Goal: Information Seeking & Learning: Learn about a topic

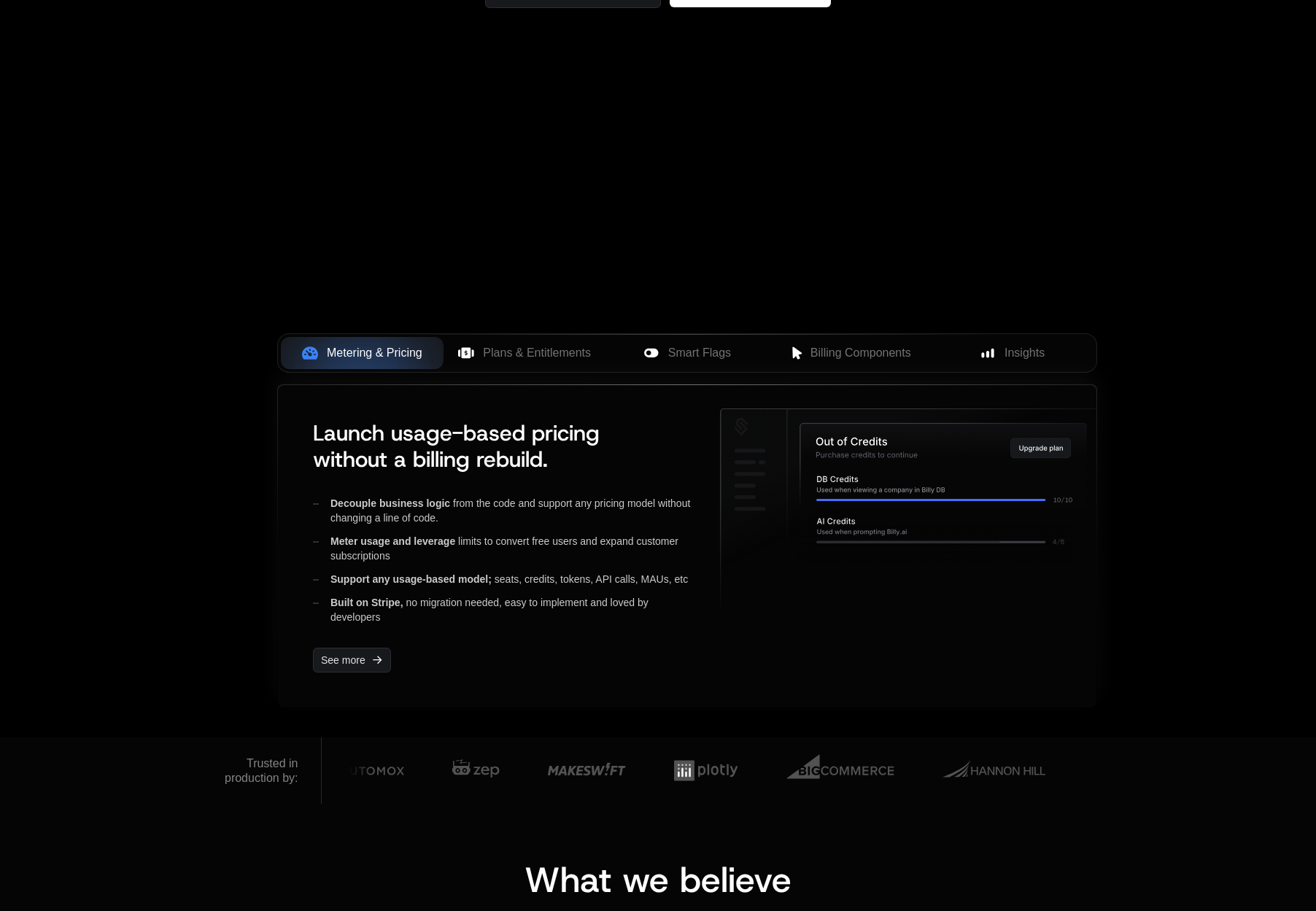
scroll to position [316, 0]
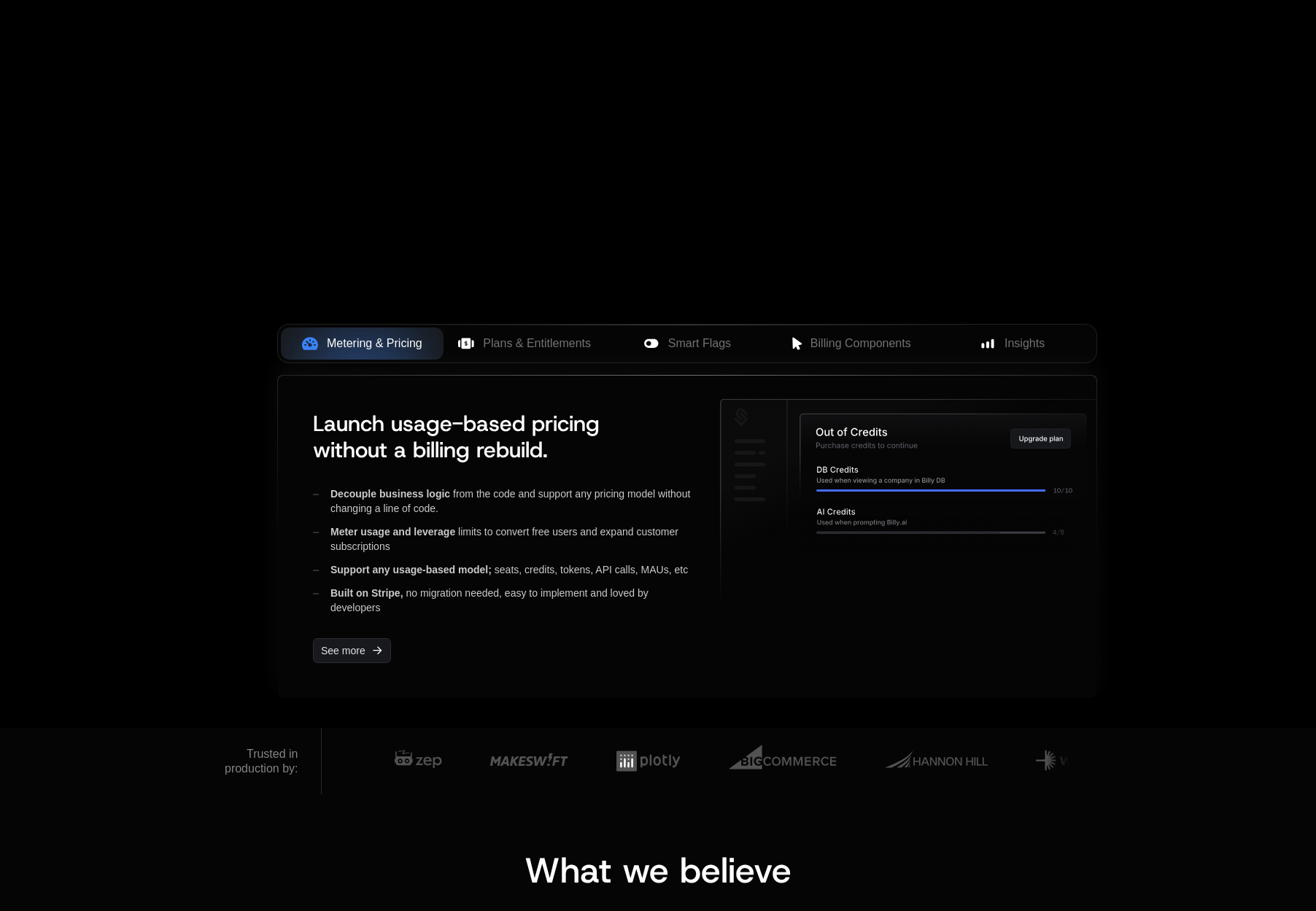
click at [478, 502] on div "Decouple business logic from the code and support any pricing model without cha…" at bounding box center [504, 501] width 383 height 30
click at [470, 514] on div "Decouple business logic from the code and support any pricing model without cha…" at bounding box center [504, 501] width 383 height 30
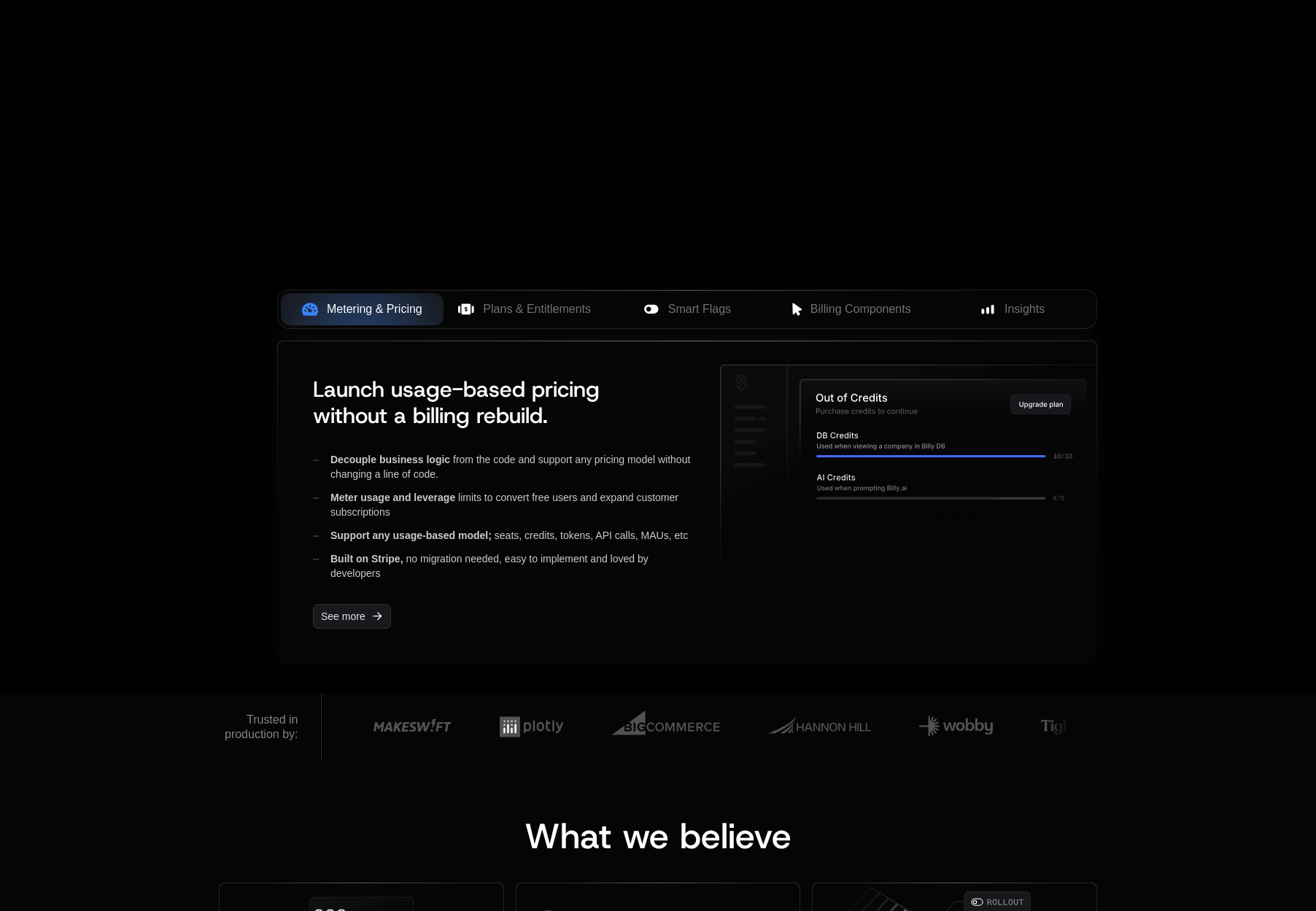
click at [356, 561] on span "Built on Stripe," at bounding box center [366, 558] width 73 height 12
click at [517, 317] on span "Plans & Entitlements" at bounding box center [537, 310] width 108 height 18
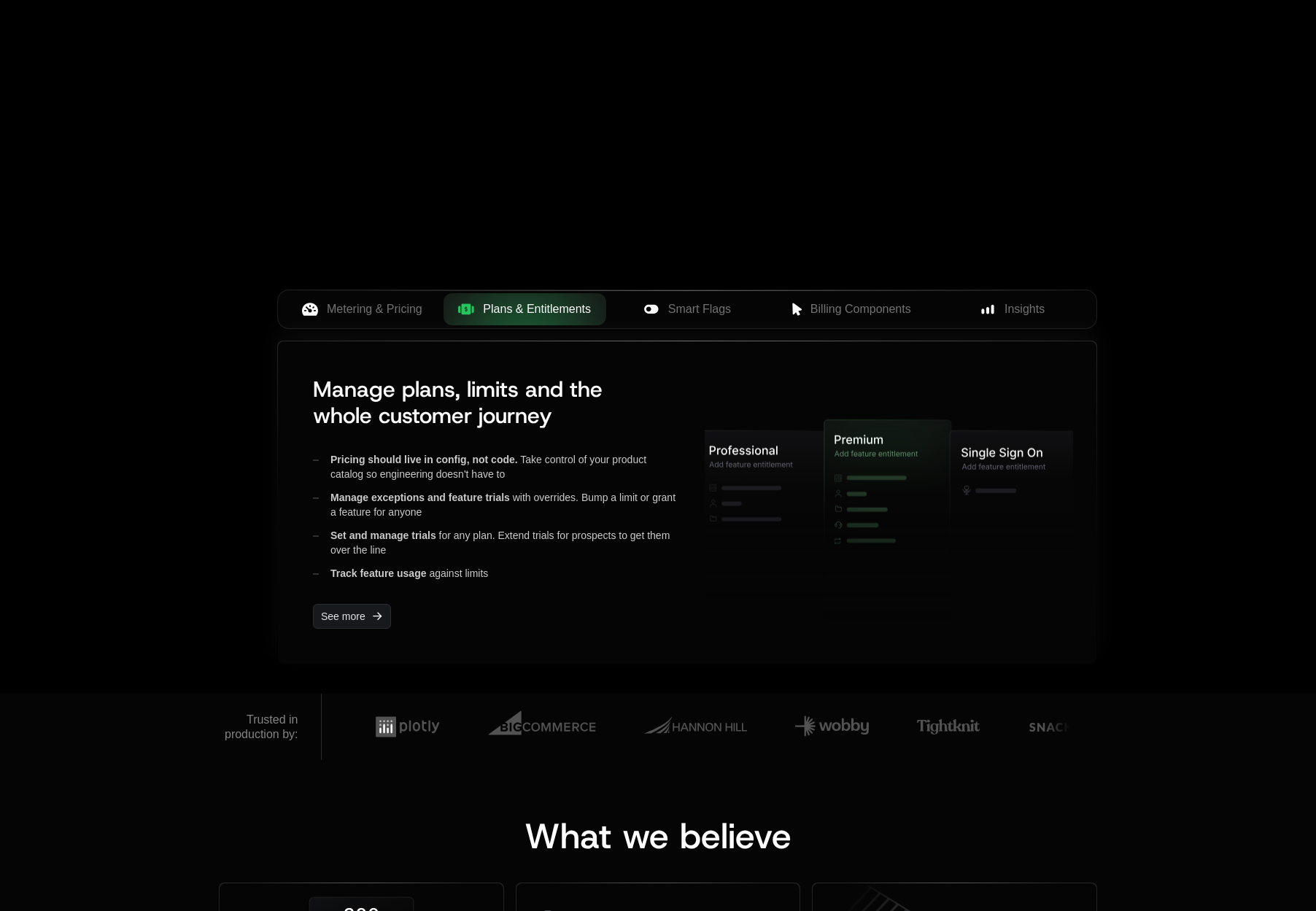
drag, startPoint x: 316, startPoint y: 390, endPoint x: 372, endPoint y: 396, distance: 56.3
click at [372, 396] on span "Manage plans, limits and the whole customer journey" at bounding box center [457, 402] width 289 height 55
click at [338, 394] on span "Manage plans, limits and the whole customer journey" at bounding box center [457, 402] width 289 height 55
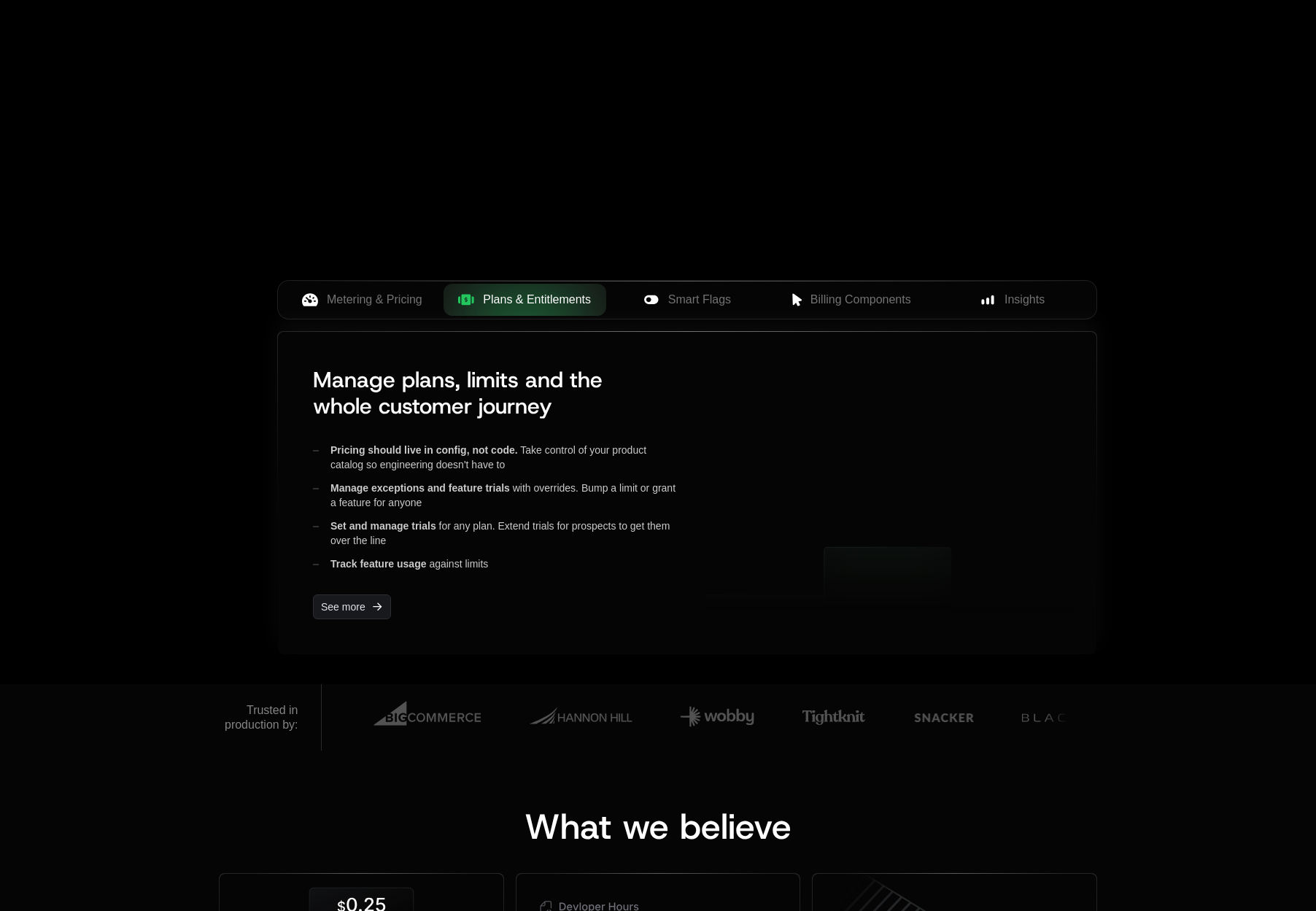
scroll to position [369, 0]
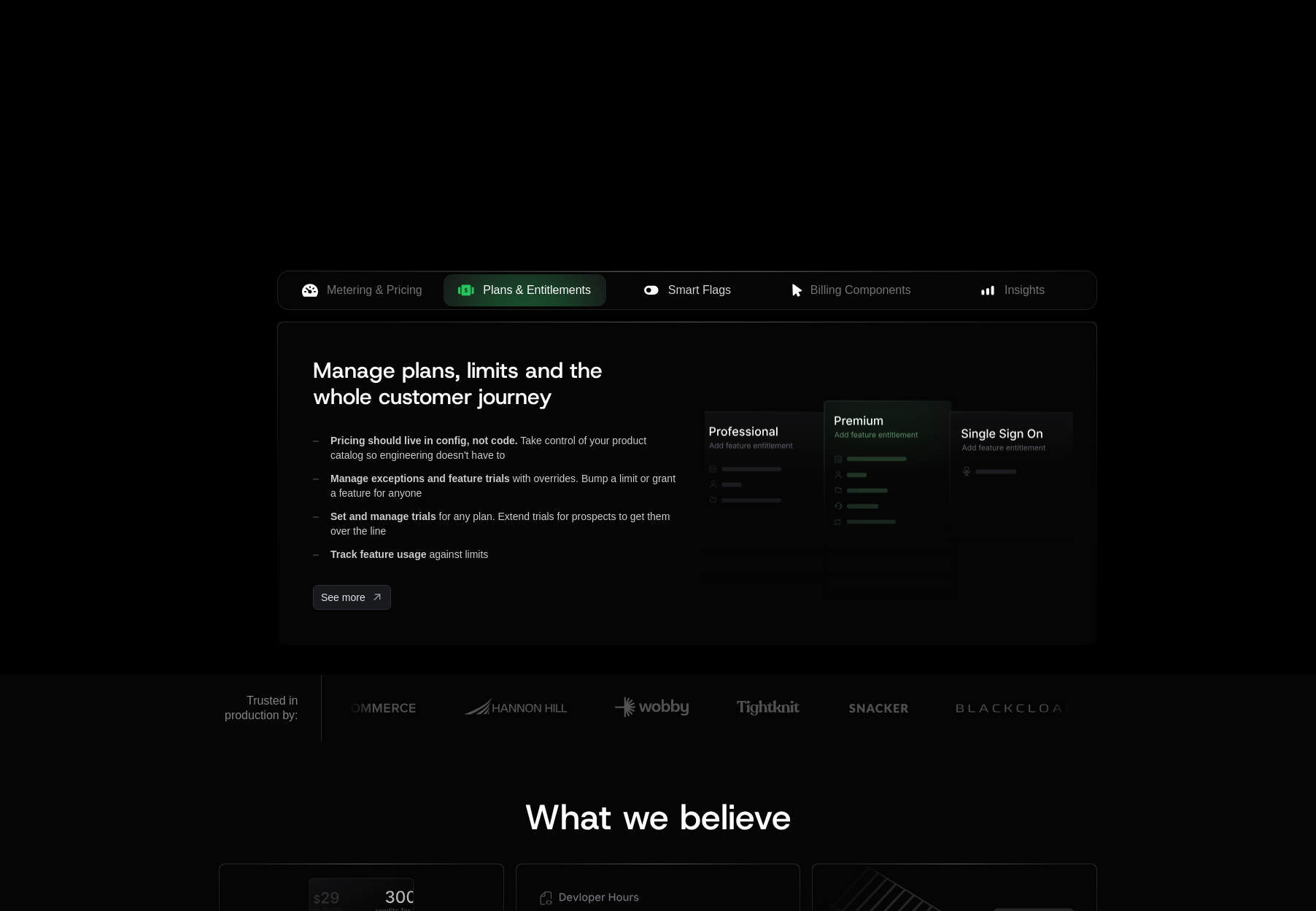
click at [710, 287] on span "Smart Flags" at bounding box center [700, 290] width 63 height 18
